Goal: Find specific page/section: Find specific page/section

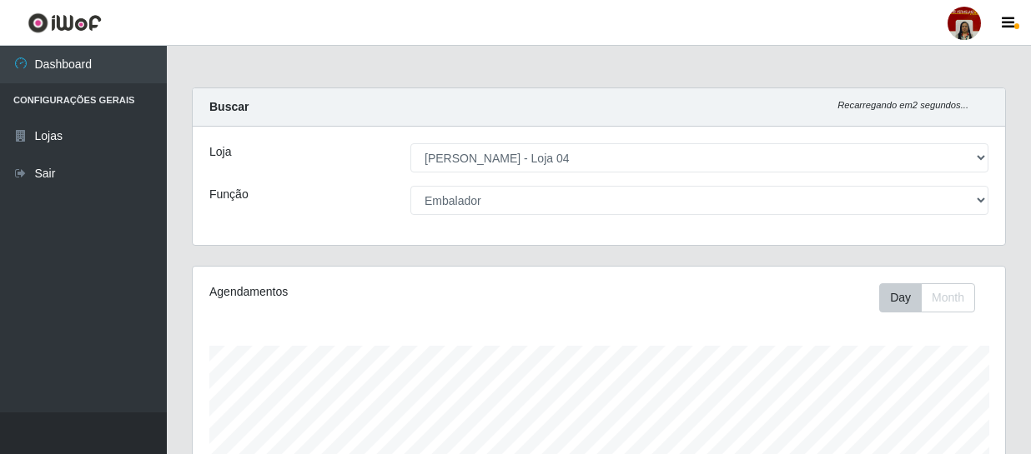
select select "251"
select select "1"
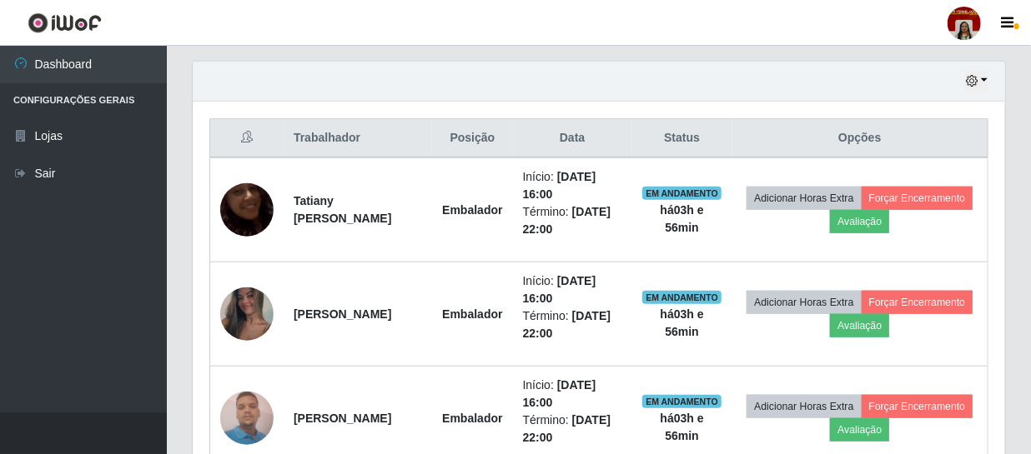
scroll to position [346, 812]
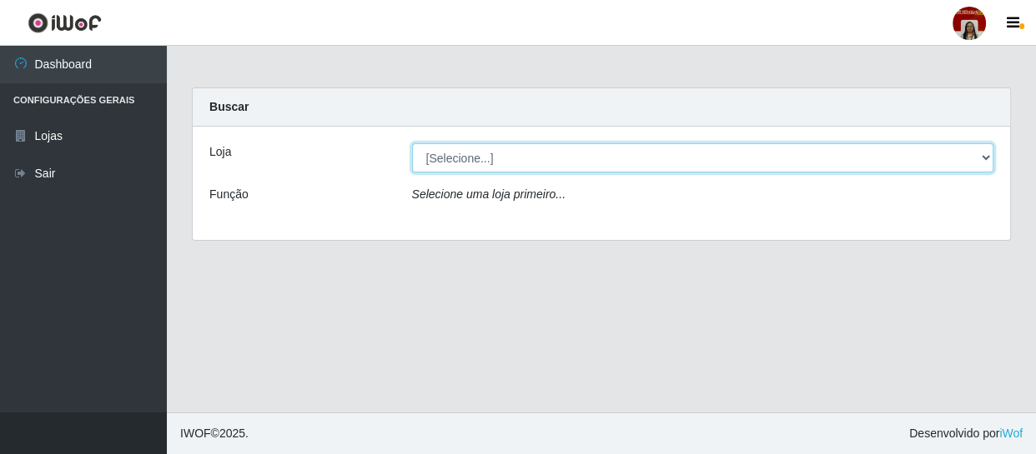
click at [535, 160] on select "[Selecione...] Mar Vermelho - Loja 04" at bounding box center [703, 157] width 582 height 29
select select "251"
click at [412, 143] on select "[Selecione...] Mar Vermelho - Loja 04" at bounding box center [703, 157] width 582 height 29
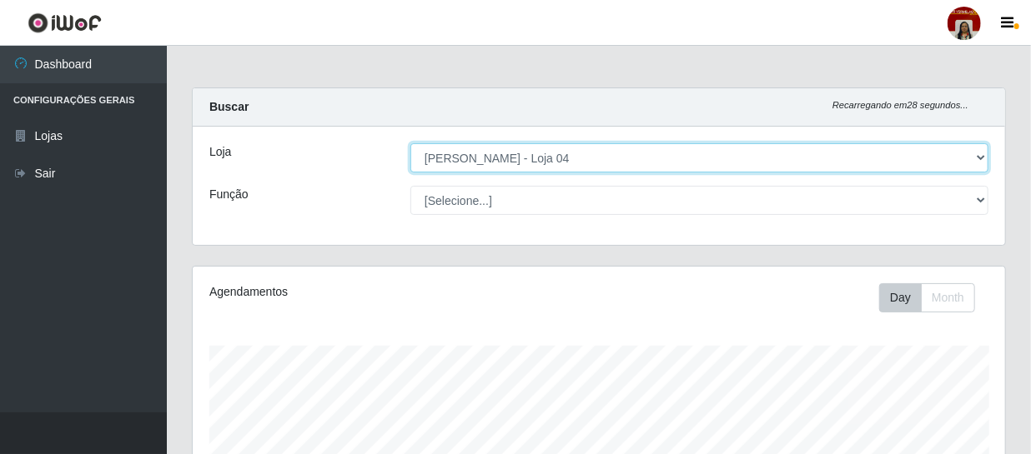
scroll to position [346, 812]
